Goal: Transaction & Acquisition: Purchase product/service

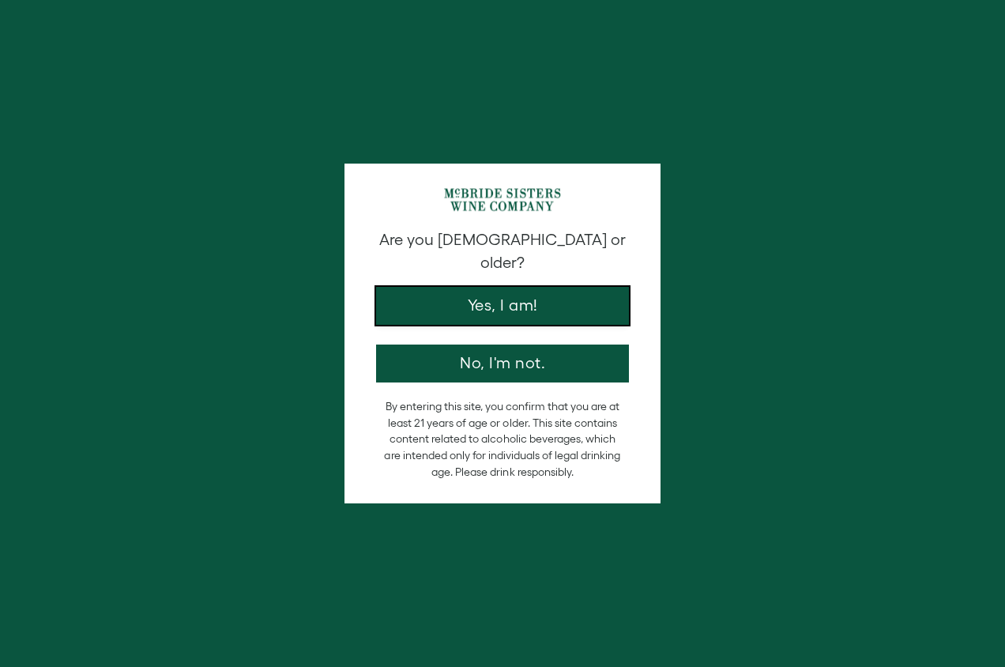
click at [515, 287] on button "Yes, I am!" at bounding box center [502, 306] width 253 height 38
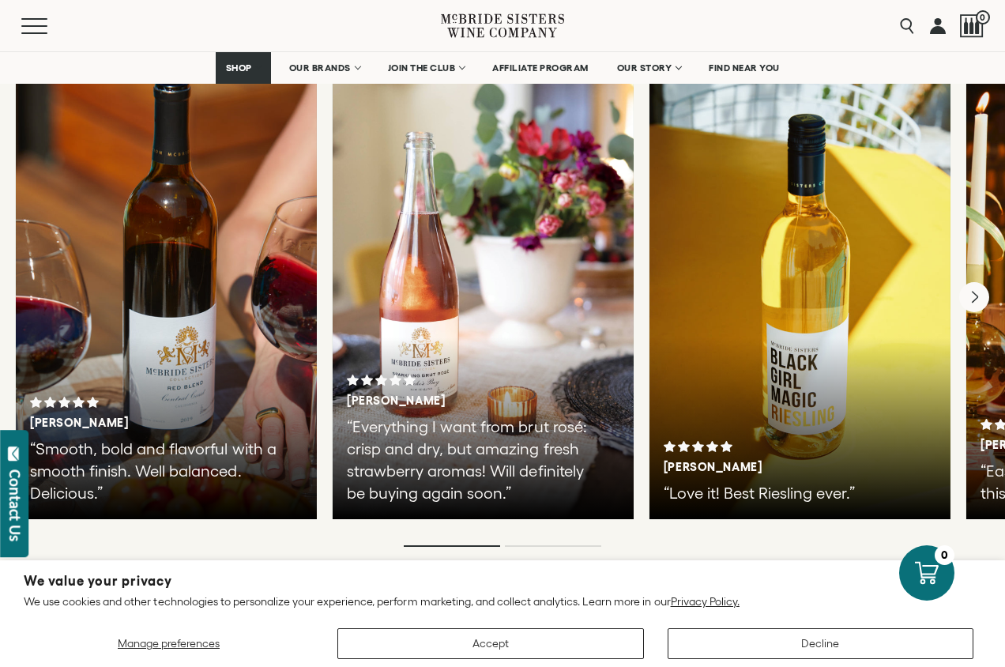
scroll to position [2779, 0]
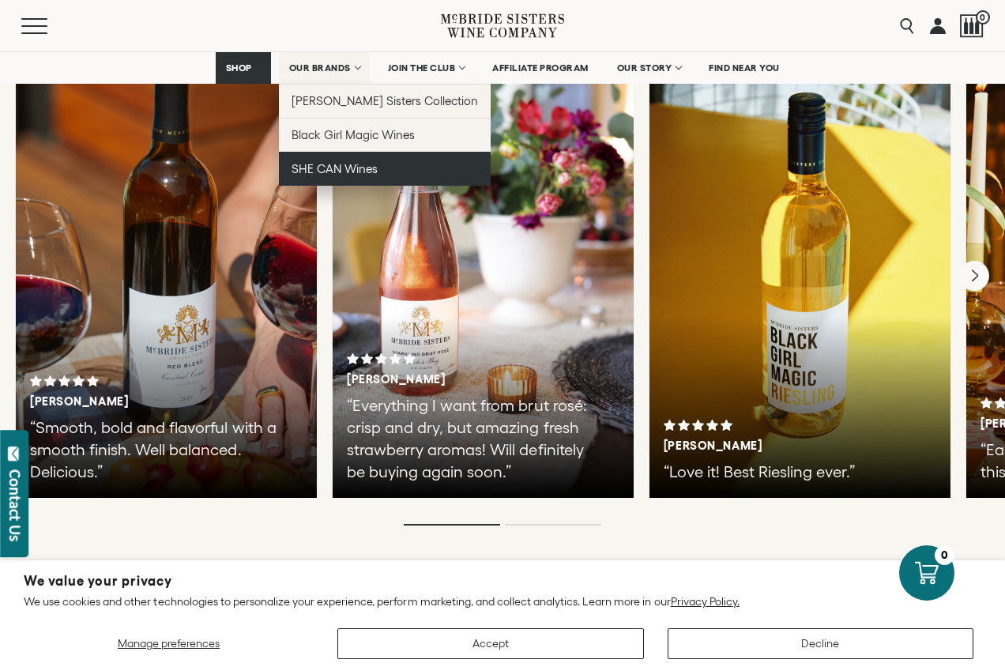
click at [339, 160] on link "SHE CAN Wines" at bounding box center [385, 169] width 213 height 34
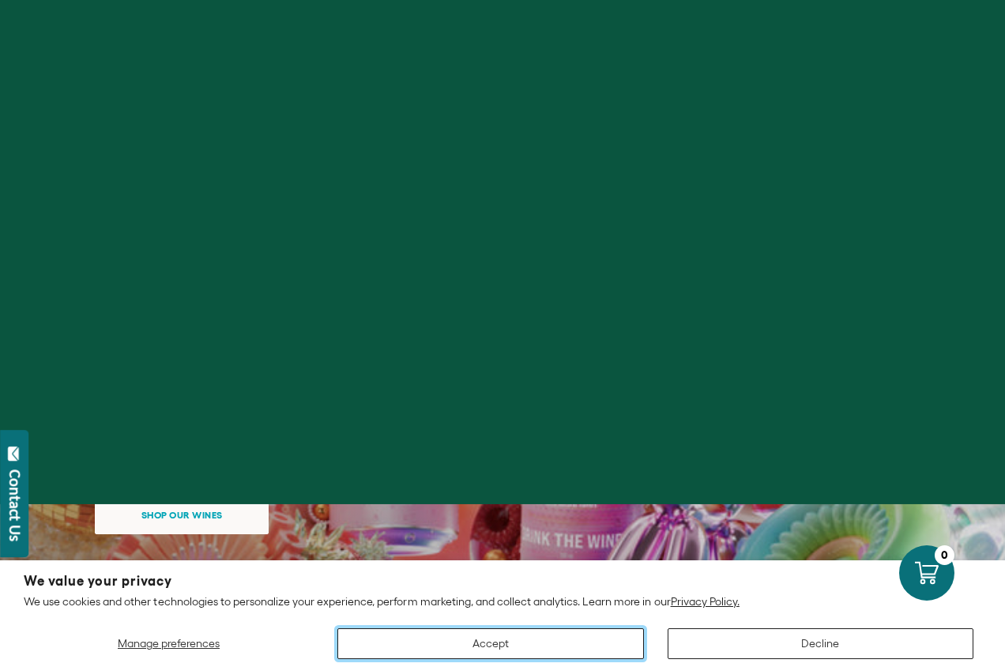
click at [615, 636] on button "Accept" at bounding box center [491, 643] width 307 height 31
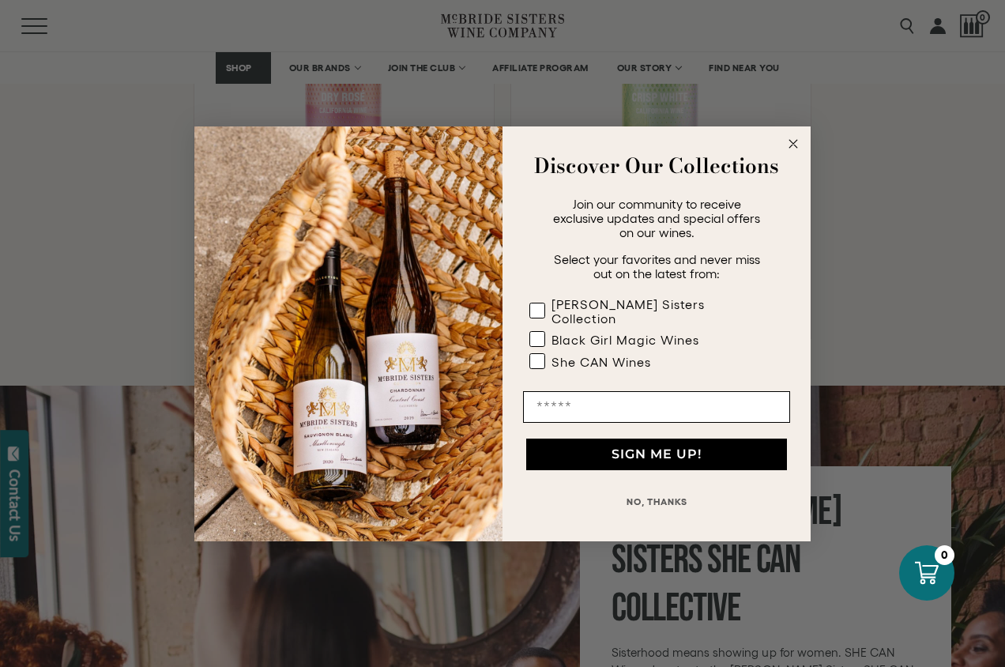
scroll to position [1465, 0]
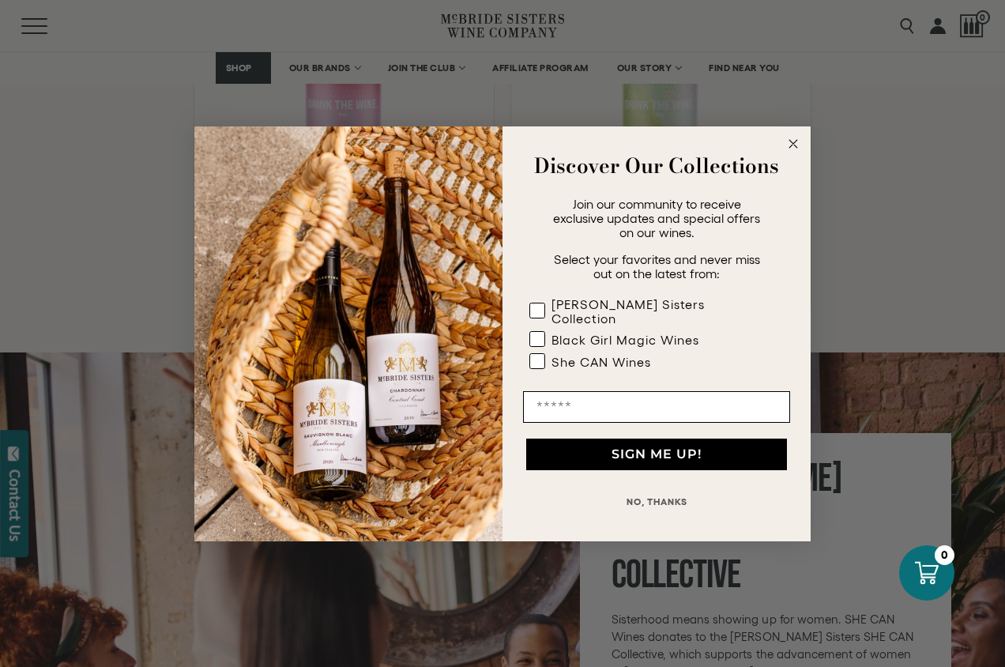
drag, startPoint x: 797, startPoint y: 153, endPoint x: 812, endPoint y: 231, distance: 79.7
click at [797, 152] on icon "Close dialog" at bounding box center [793, 143] width 19 height 19
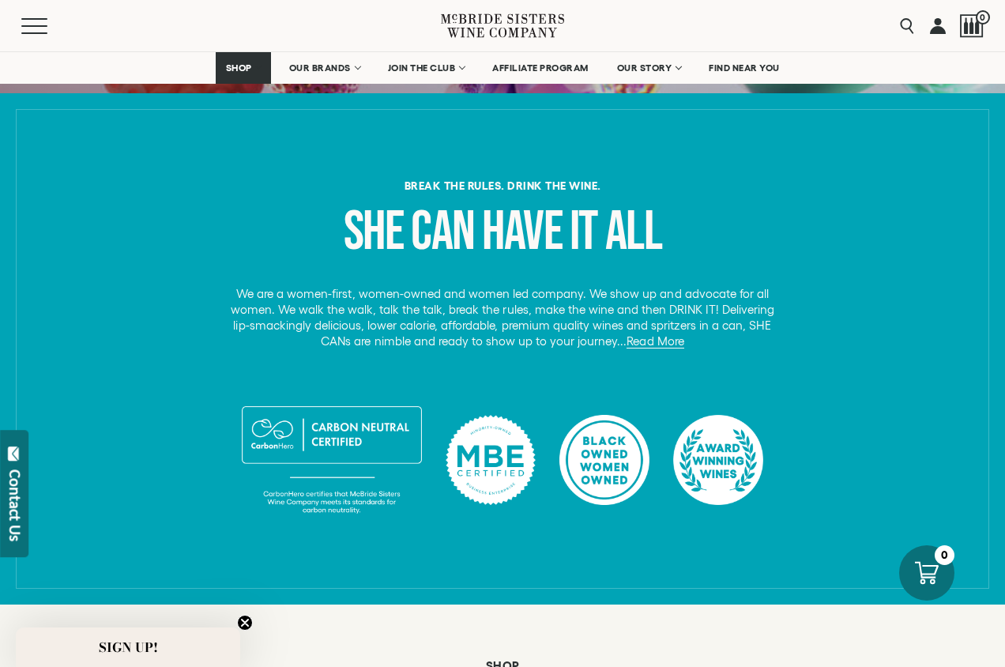
scroll to position [0, 0]
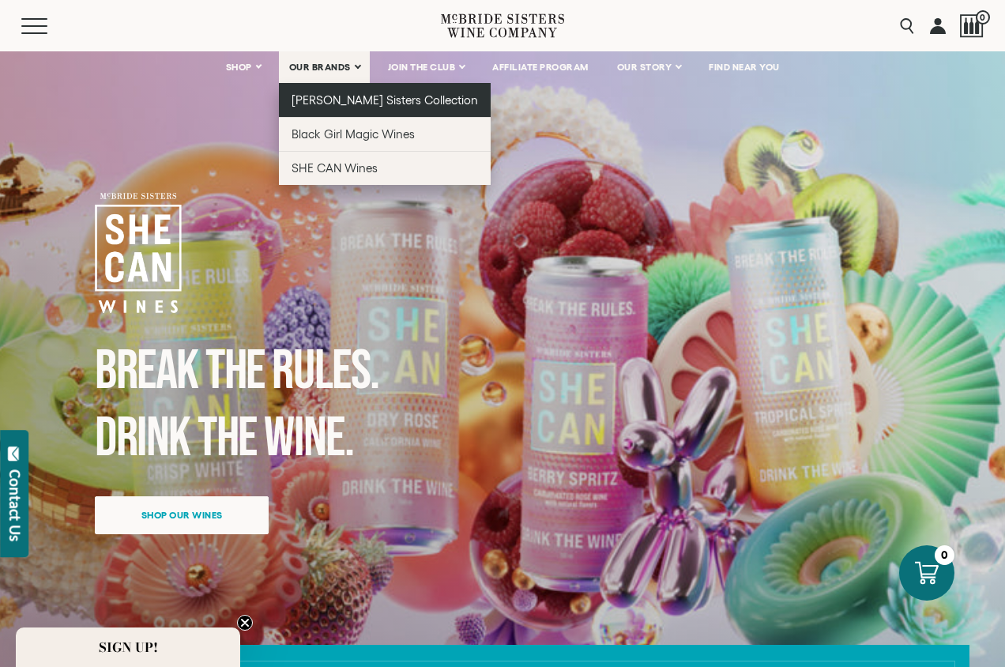
click at [316, 102] on span "[PERSON_NAME] Sisters Collection" at bounding box center [385, 99] width 187 height 13
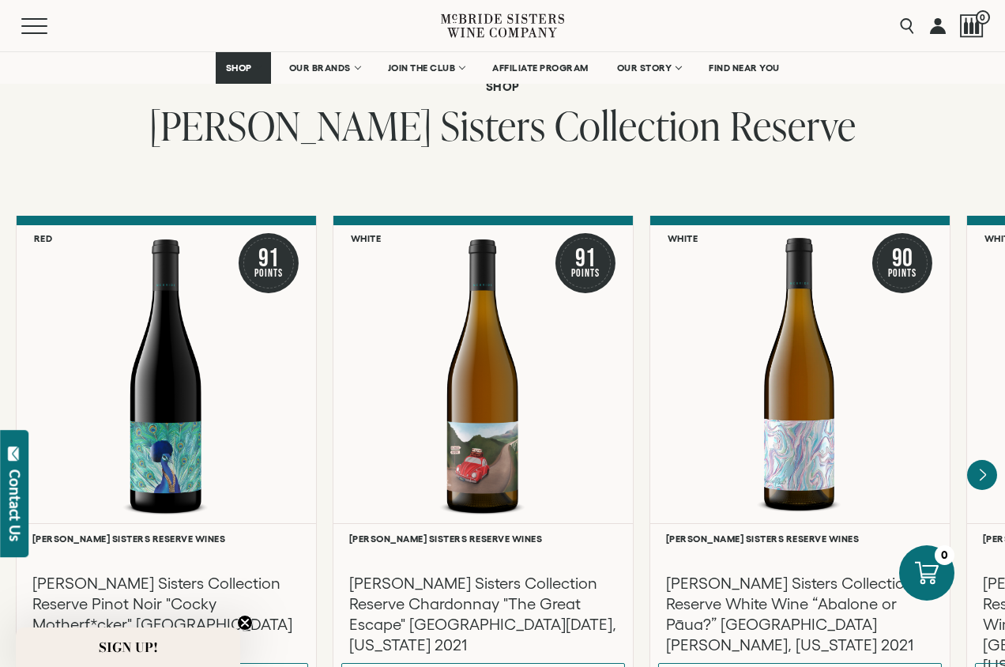
scroll to position [2554, 0]
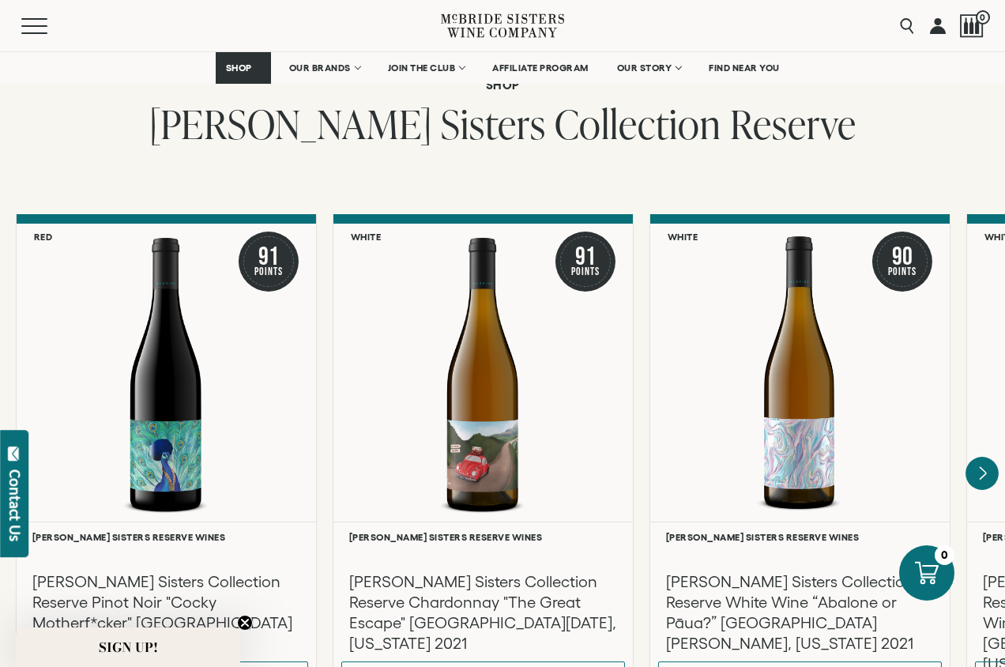
click at [984, 466] on icon "Next" at bounding box center [983, 472] width 6 height 13
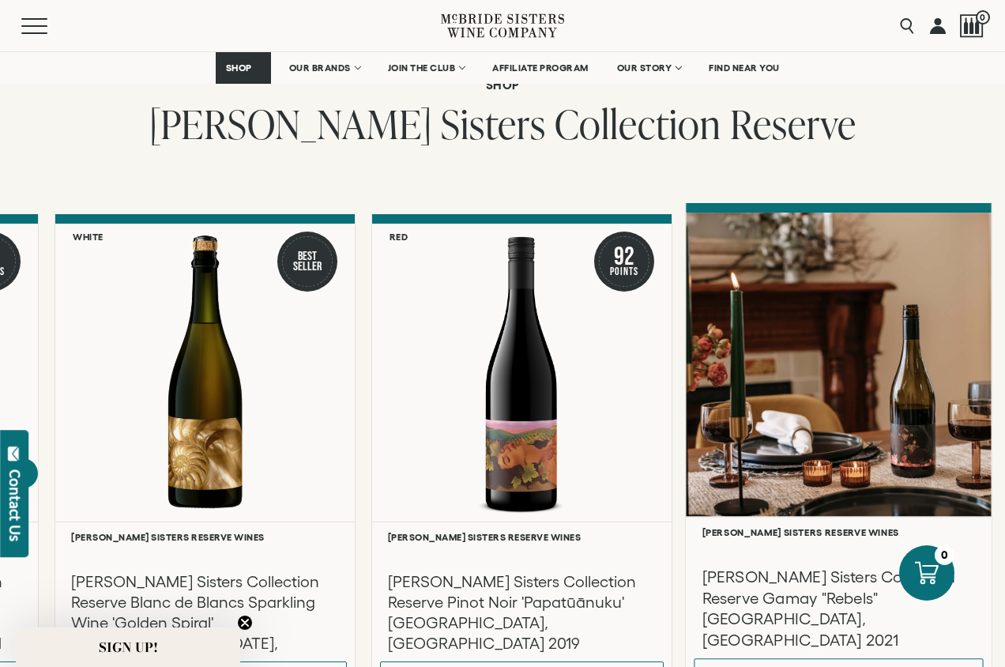
click at [885, 421] on div at bounding box center [839, 365] width 306 height 304
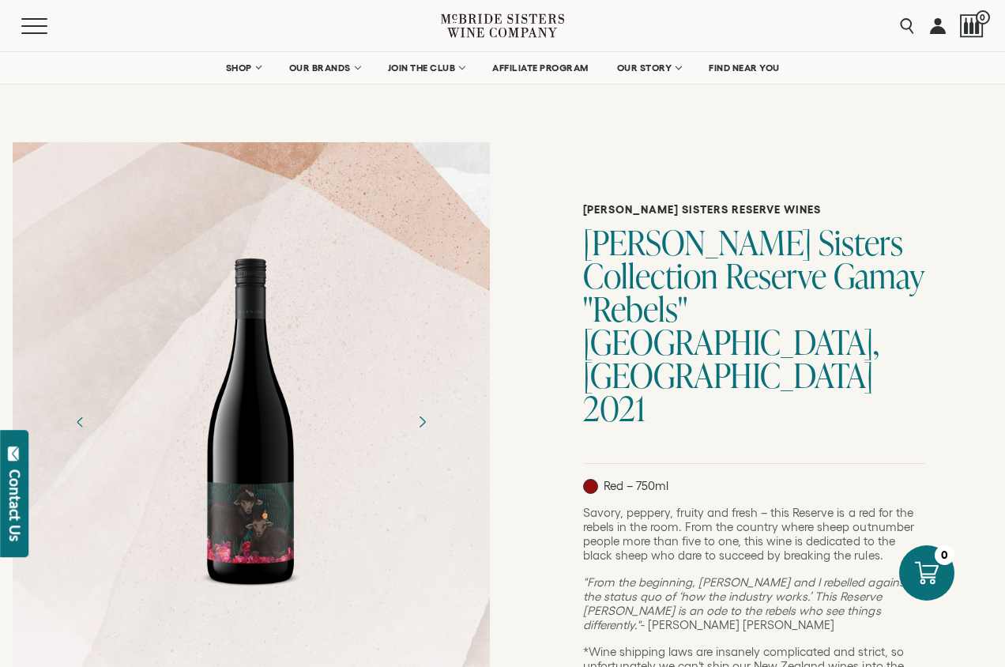
click at [423, 422] on icon "Next" at bounding box center [422, 422] width 28 height 28
